Goal: Information Seeking & Learning: Learn about a topic

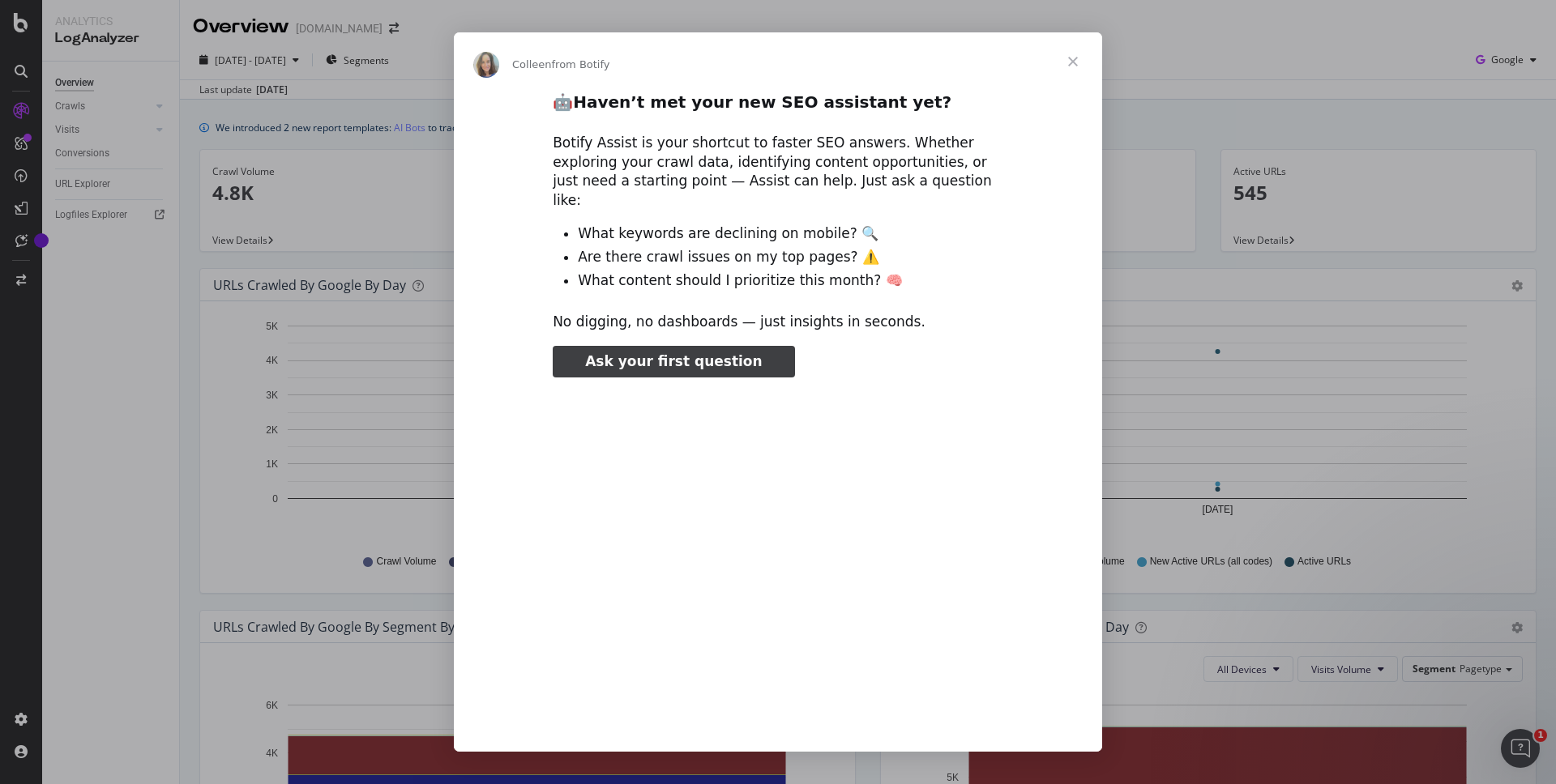
click at [1071, 64] on span "Close" at bounding box center [1073, 62] width 58 height 58
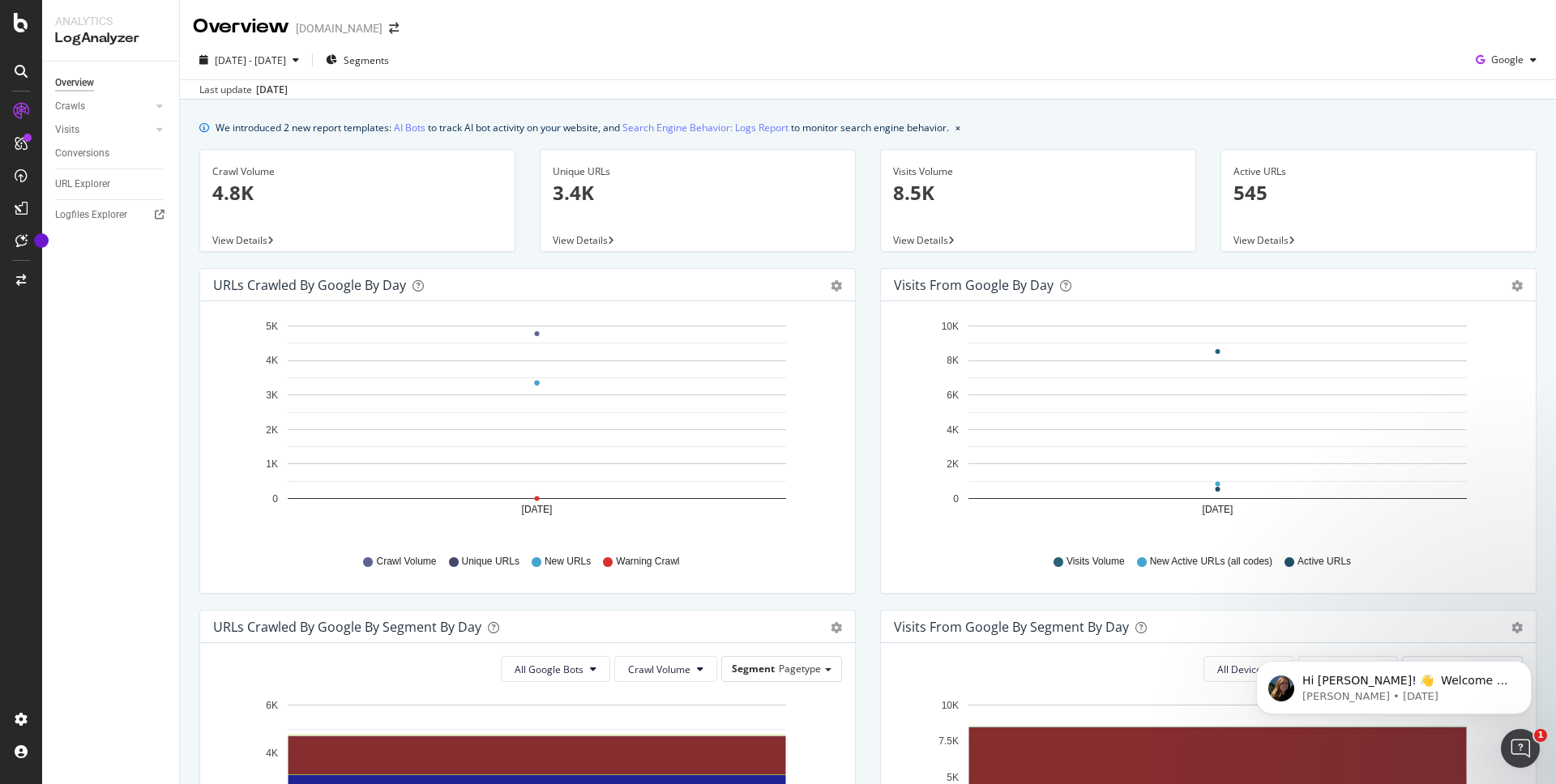
click at [1260, 197] on p "545" at bounding box center [1379, 192] width 290 height 27
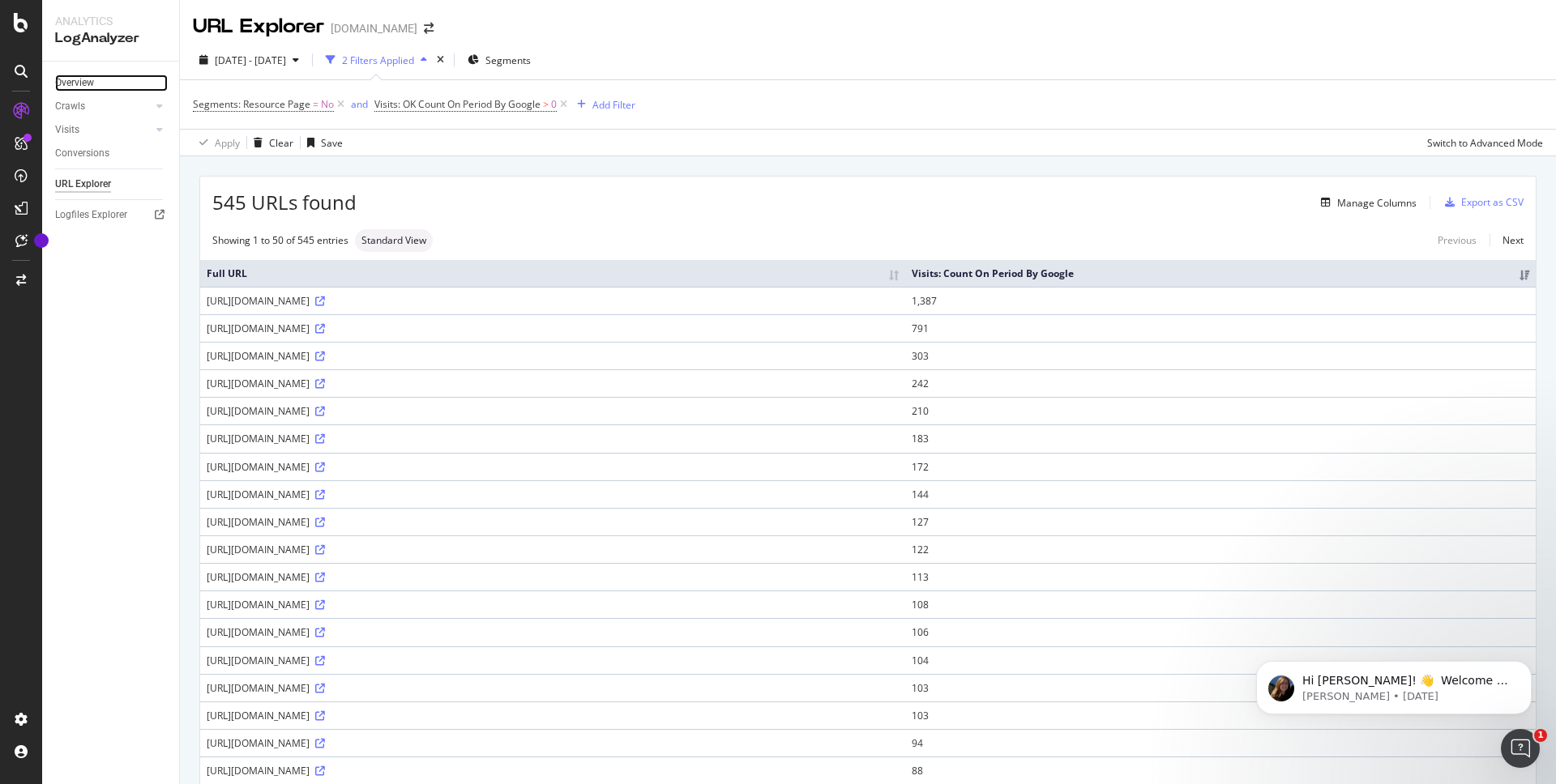
click at [97, 79] on link "Overview" at bounding box center [111, 83] width 112 height 17
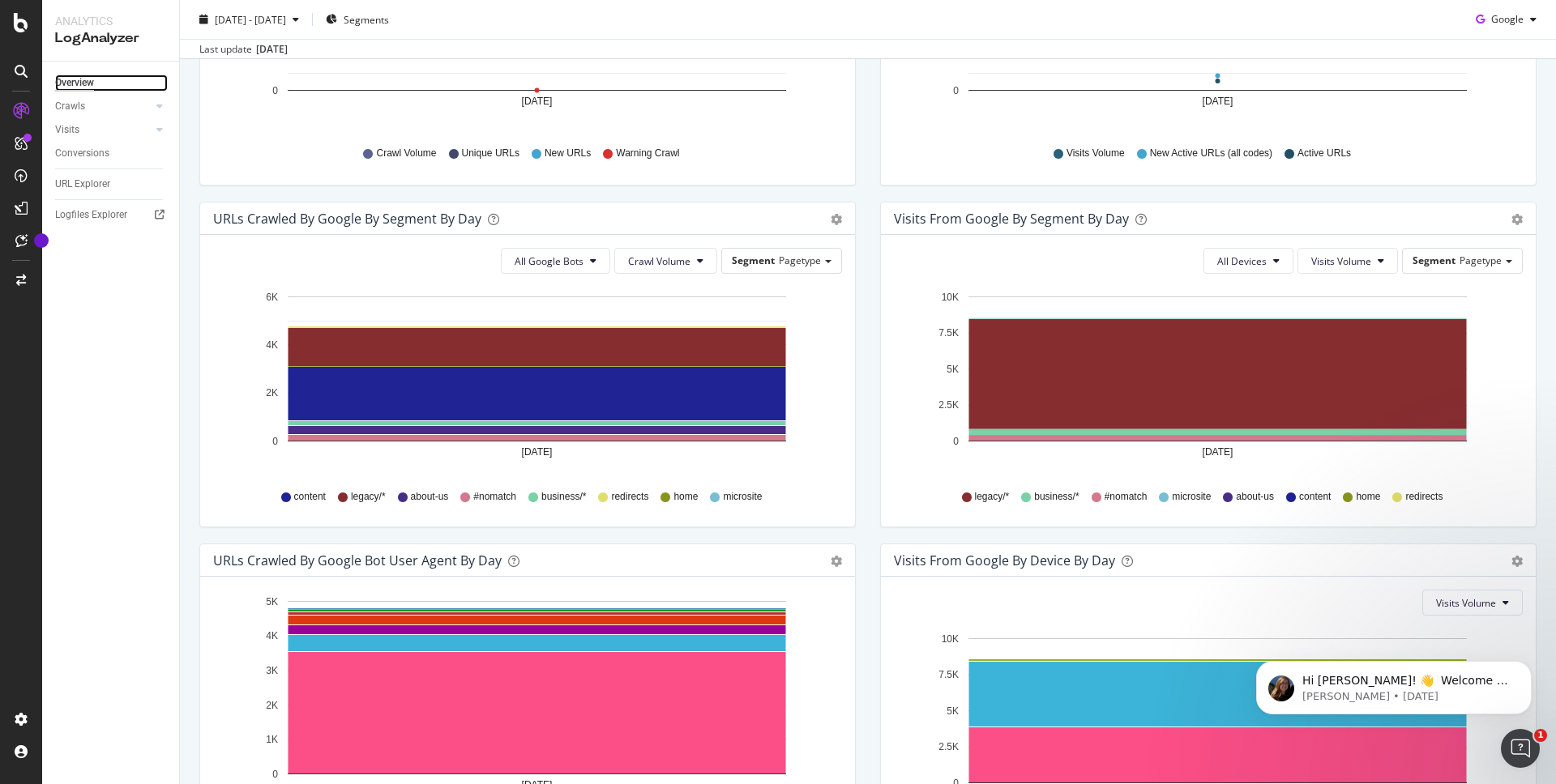
scroll to position [567, 0]
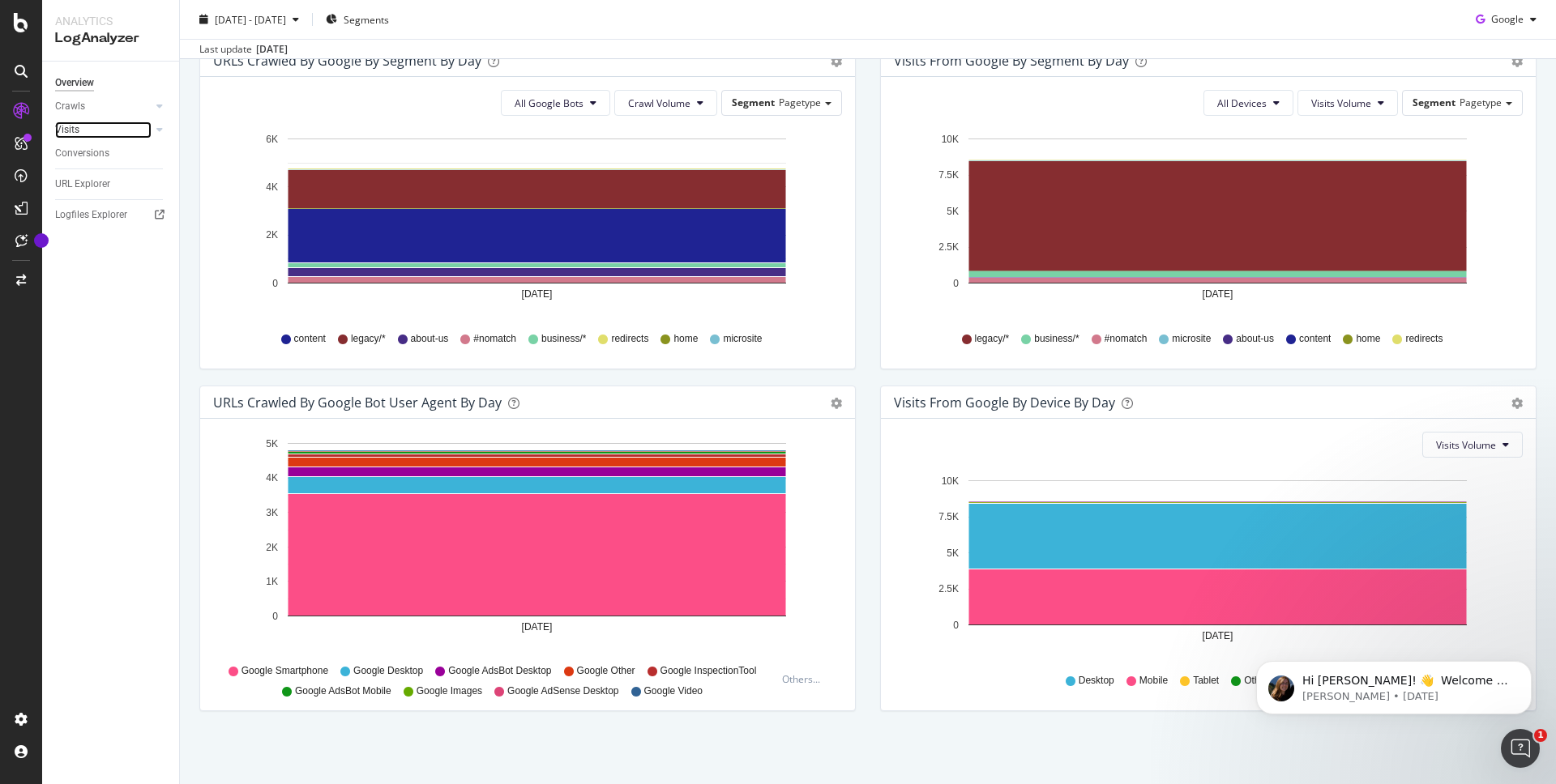
click at [111, 135] on link "Visits" at bounding box center [103, 130] width 96 height 17
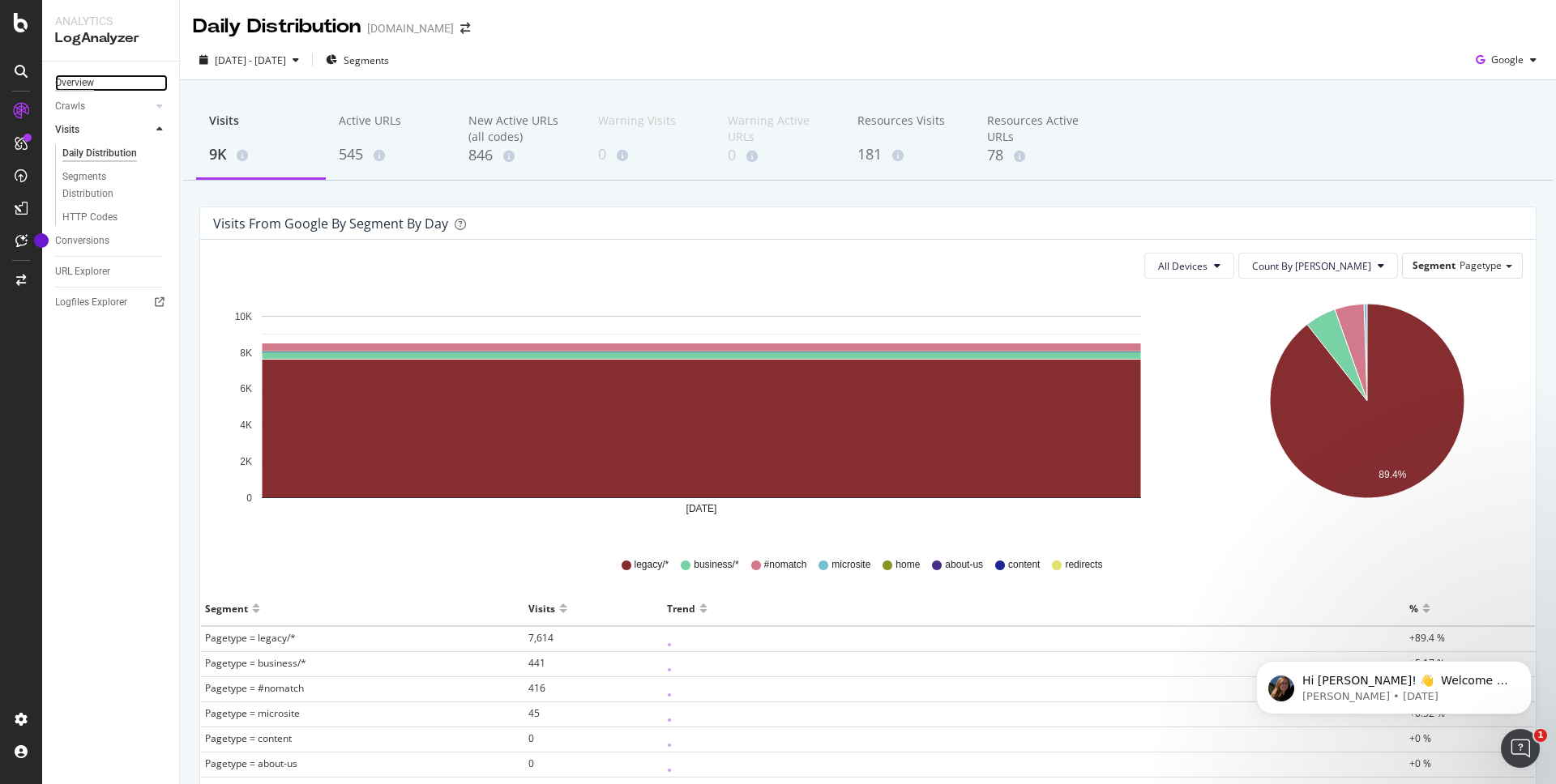
click at [88, 83] on div "Overview" at bounding box center [75, 83] width 39 height 17
